Goal: Task Accomplishment & Management: Manage account settings

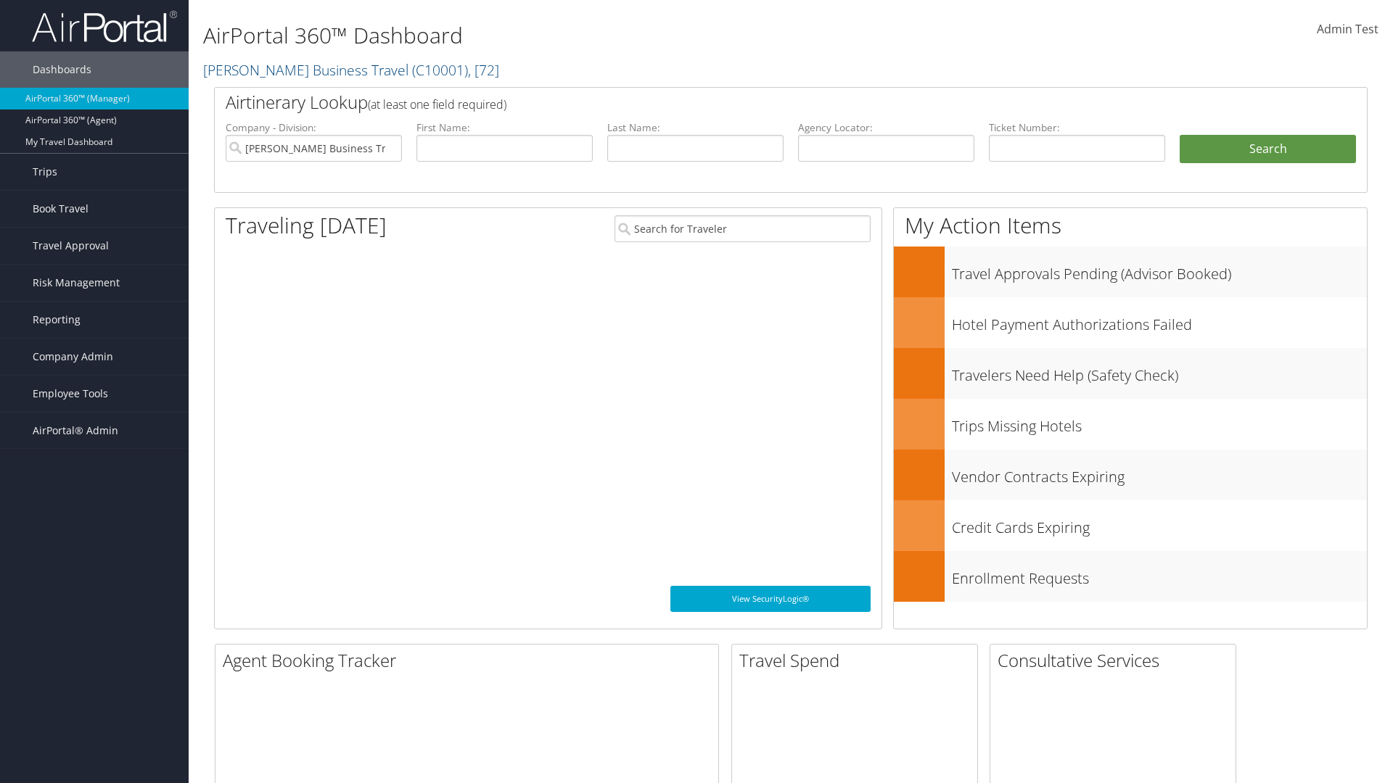
click at [94, 357] on span "Company Admin" at bounding box center [73, 357] width 81 height 36
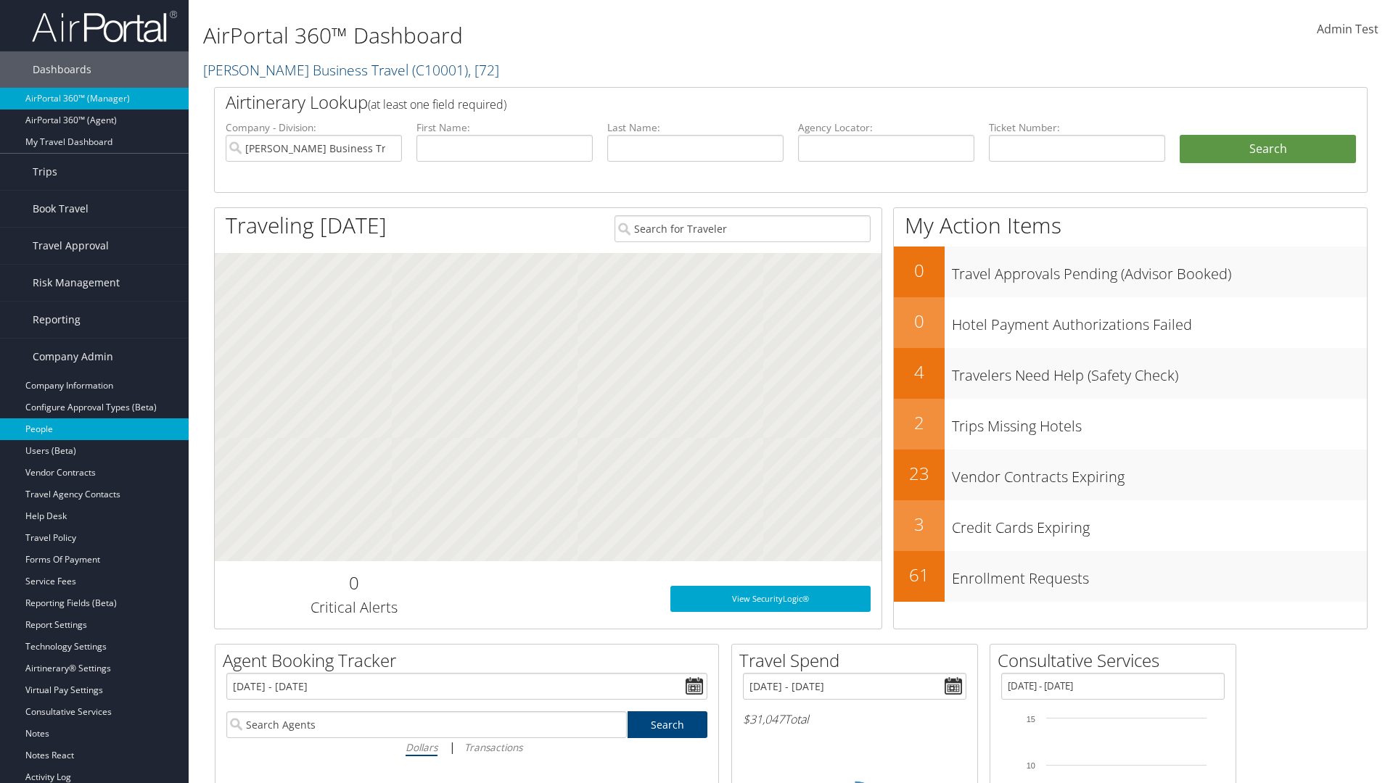
click at [94, 429] on link "People" at bounding box center [94, 430] width 189 height 22
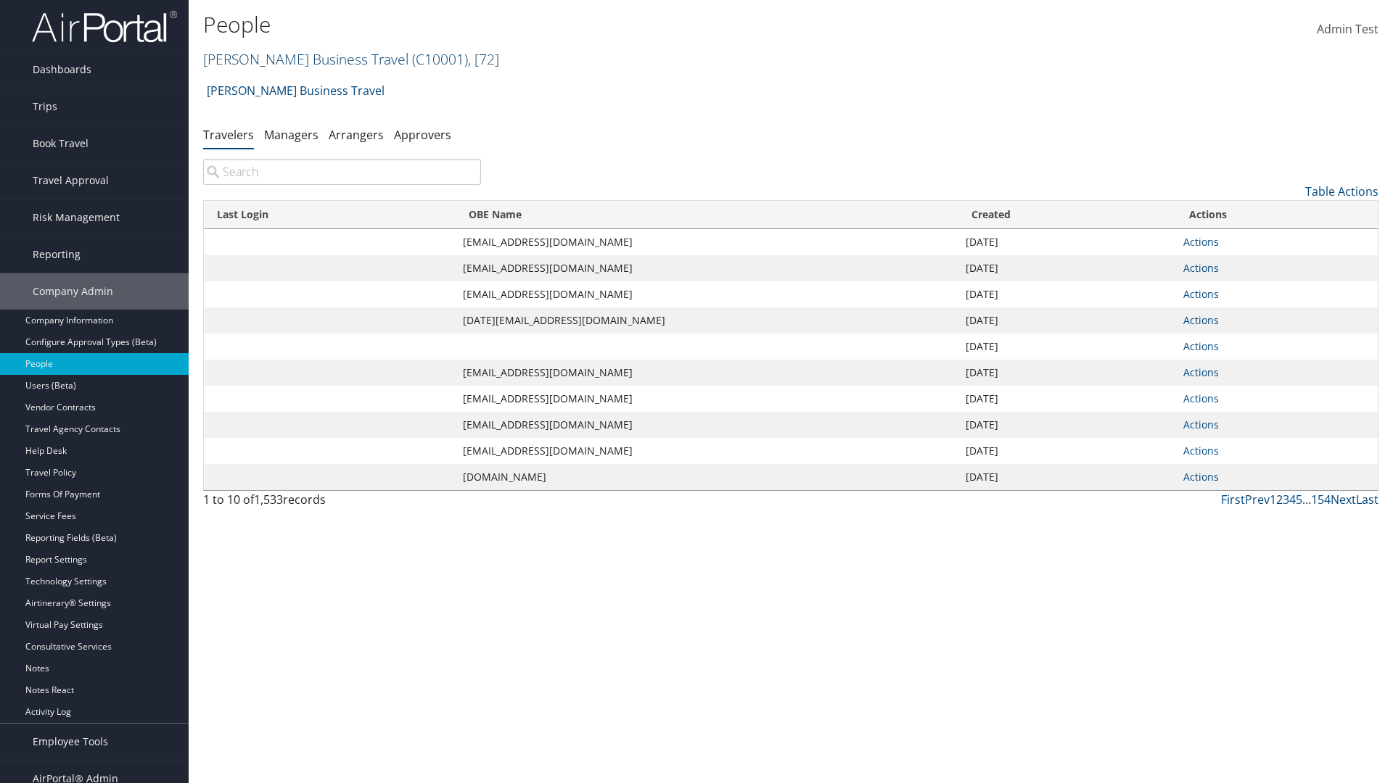
click at [299, 59] on link "[PERSON_NAME] Business Travel ( C10001 ) , [ 72 ]" at bounding box center [351, 59] width 296 height 20
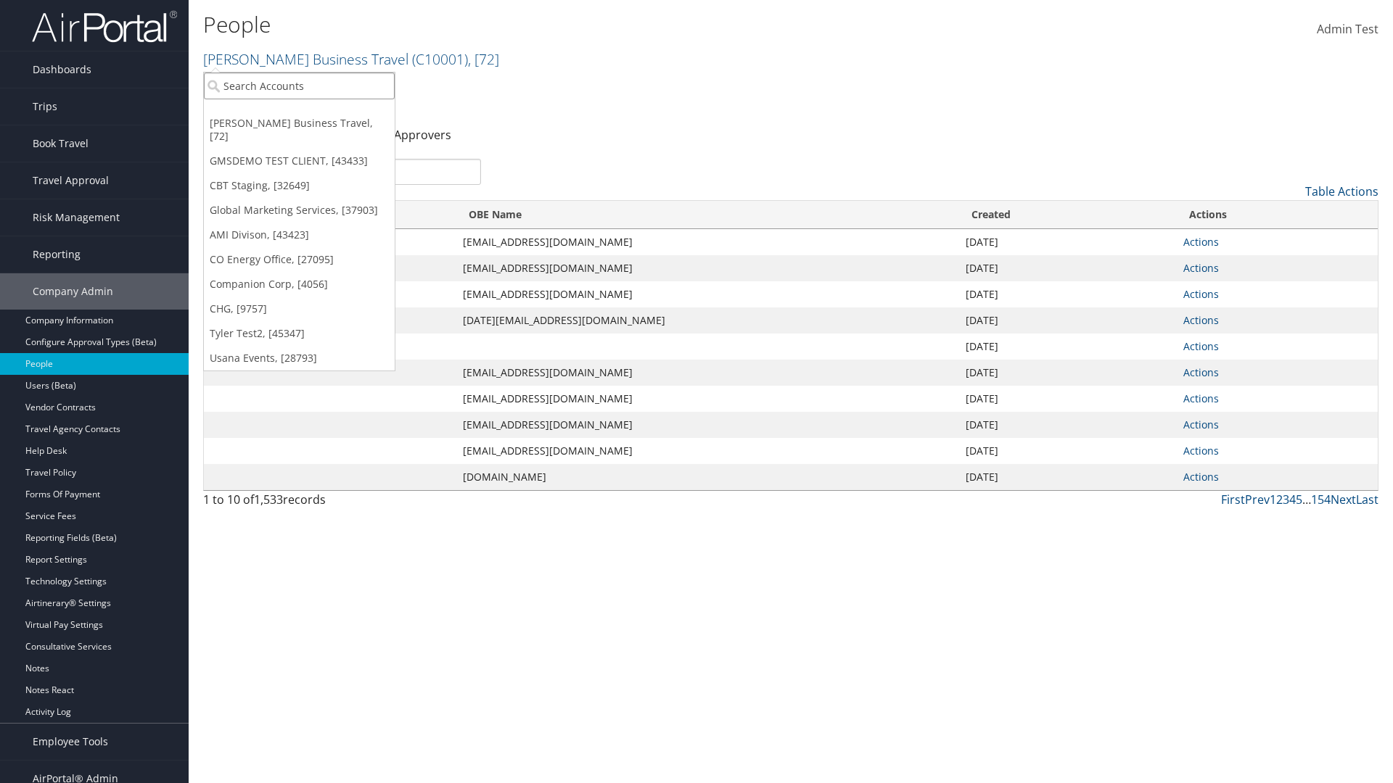
click at [299, 86] on input "search" at bounding box center [299, 86] width 191 height 27
type input "Global Marketing Services"
click at [313, 112] on div "Global Marketing Services (301946), [37903]" at bounding box center [313, 112] width 234 height 13
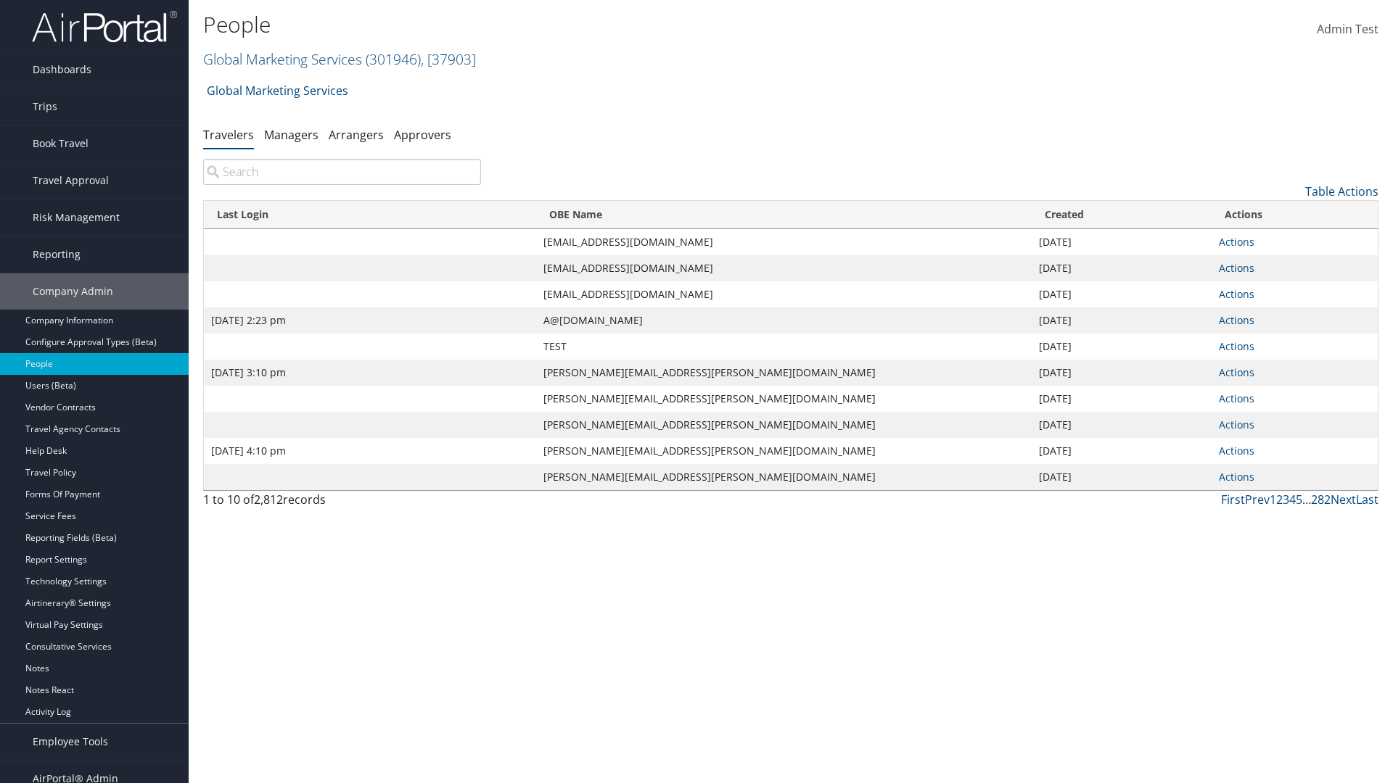
click at [342, 172] on input "search" at bounding box center [342, 172] width 278 height 26
type input "Sep 17, 2020 2:23 pm"
